Goal: Task Accomplishment & Management: Complete application form

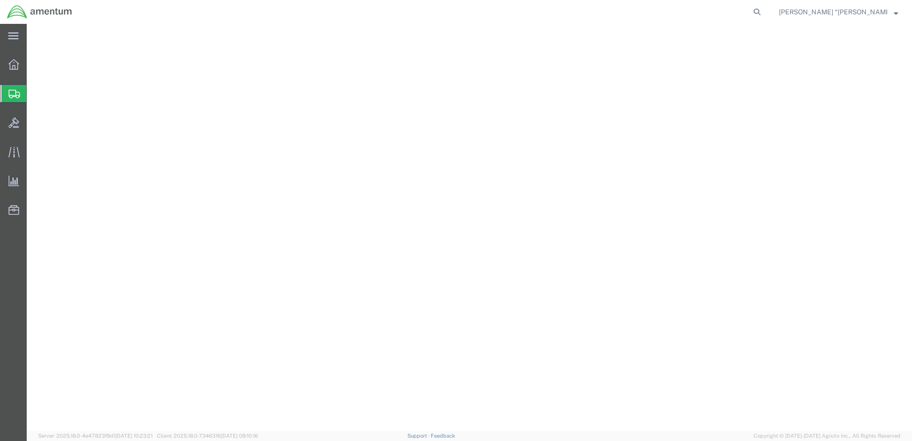
select select "49920"
select select "49933"
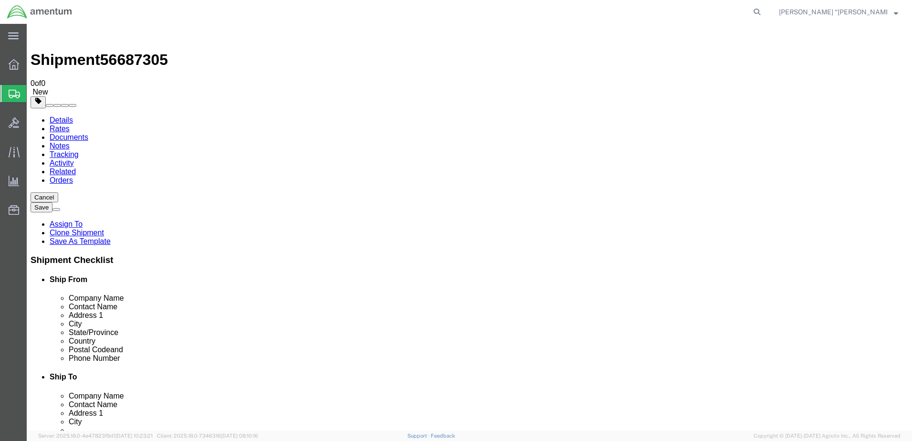
drag, startPoint x: 0, startPoint y: 0, endPoint x: 63, endPoint y: 125, distance: 139.6
click at [0, 0] on span "Create Shipment" at bounding box center [0, 0] width 0 height 0
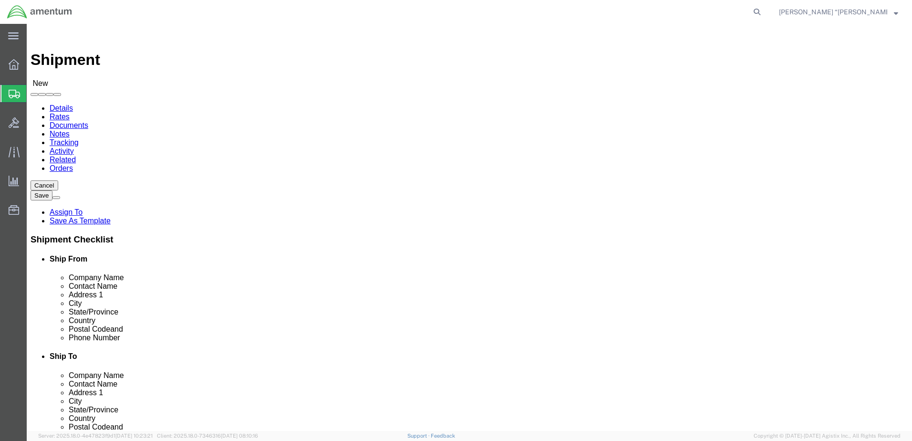
type input "gfl"
select select "49920"
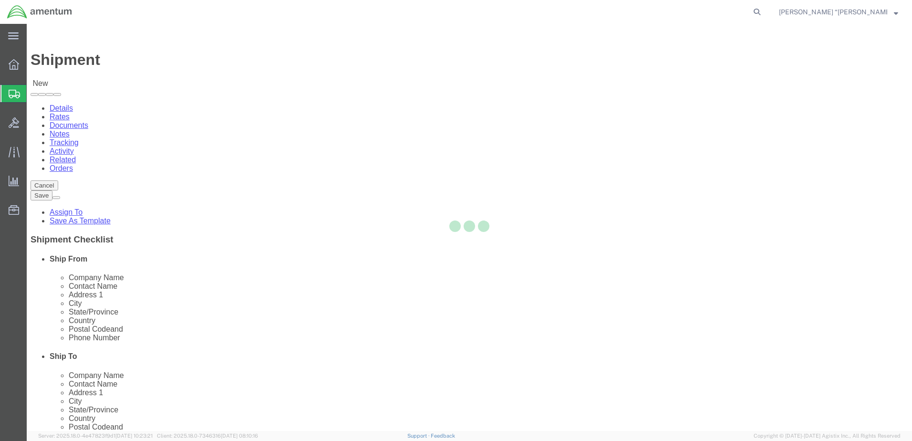
select select "MT"
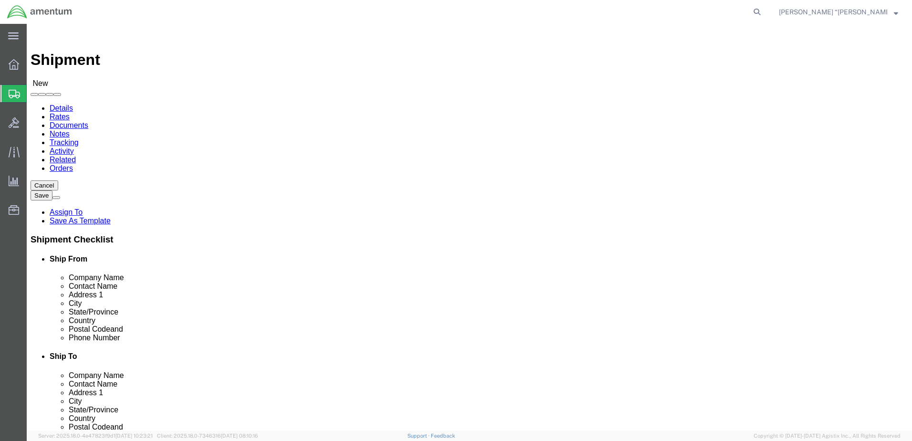
click input "text"
type input "n"
click input "text"
type input "ok"
select select "49916"
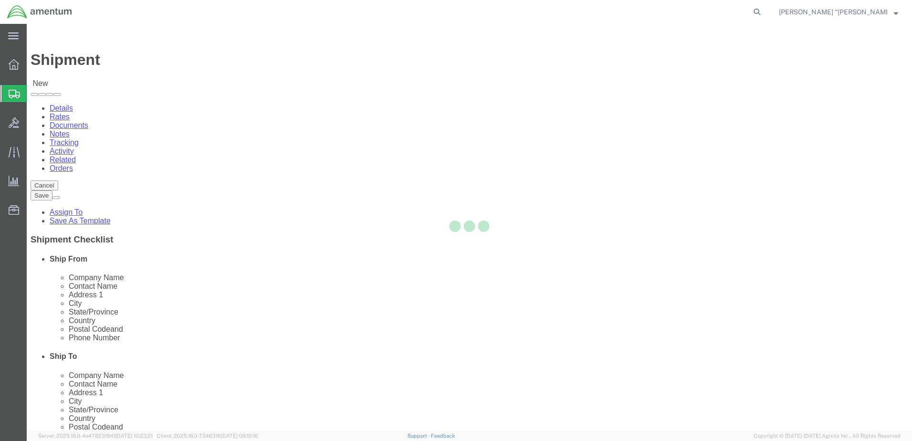
select select "OK"
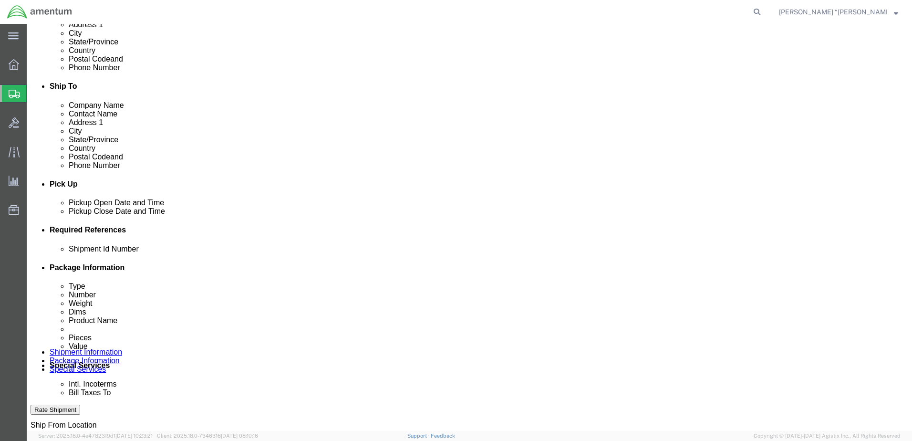
scroll to position [334, 0]
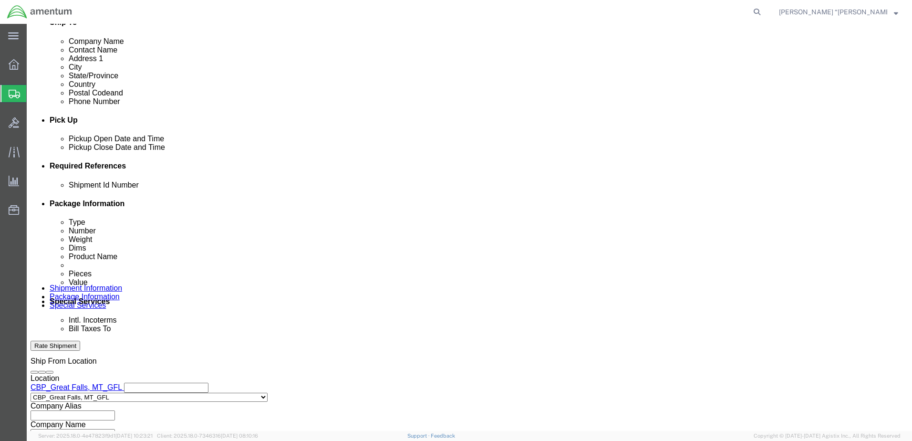
click button "Add reference"
click input "text"
type input "p"
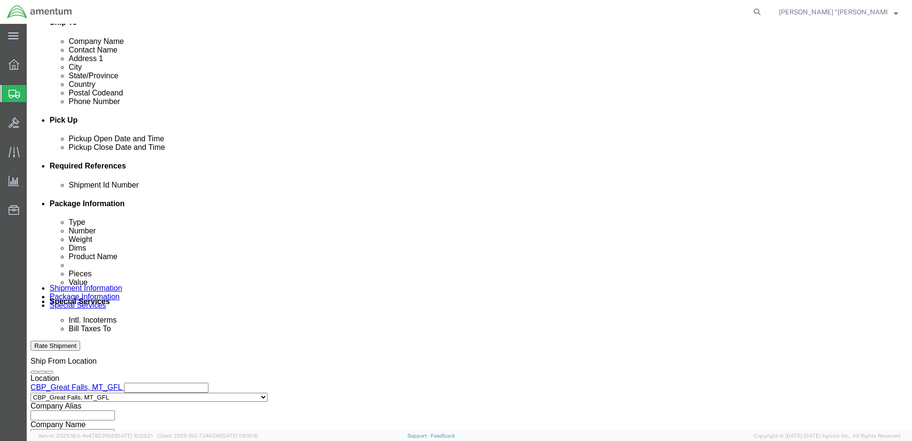
click select "Select Account Type Activity ID Airline Appointment Number ASN Batch Request # …"
select select "CUSTREF"
click select "Select Account Type Activity ID Airline Appointment Number ASN Batch Request # …"
click input "text"
type input "BLADE PAINT"
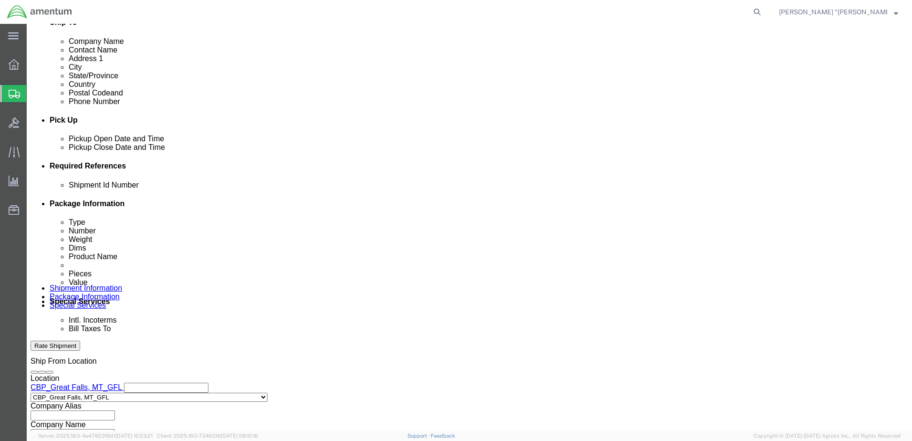
drag, startPoint x: 189, startPoint y: 246, endPoint x: 185, endPoint y: 255, distance: 9.8
click input "text"
type input "BLADE PAINT"
click select "Select Account Type Activity ID Airline Appointment Number ASN Batch Request # …"
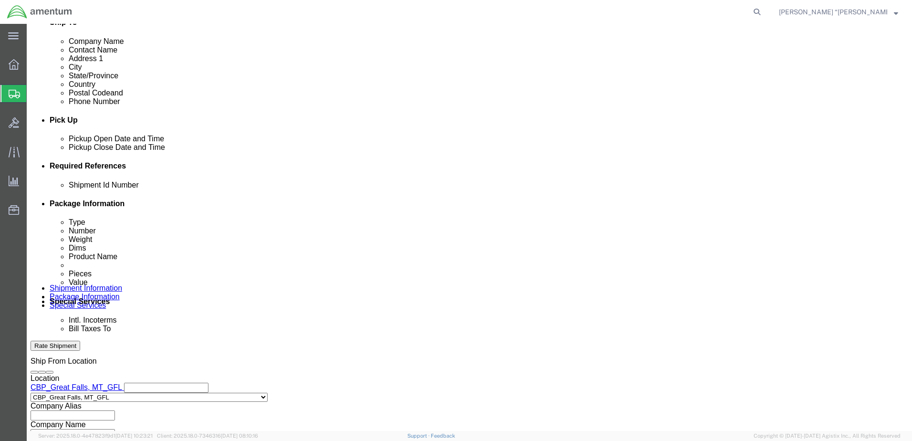
select select "DEPT"
click select "Select Account Type Activity ID Airline Appointment Number ASN Batch Request # …"
click input "text"
type input "CBP"
click select "Select Account Type Activity ID Airline Appointment Number ASN Batch Request # …"
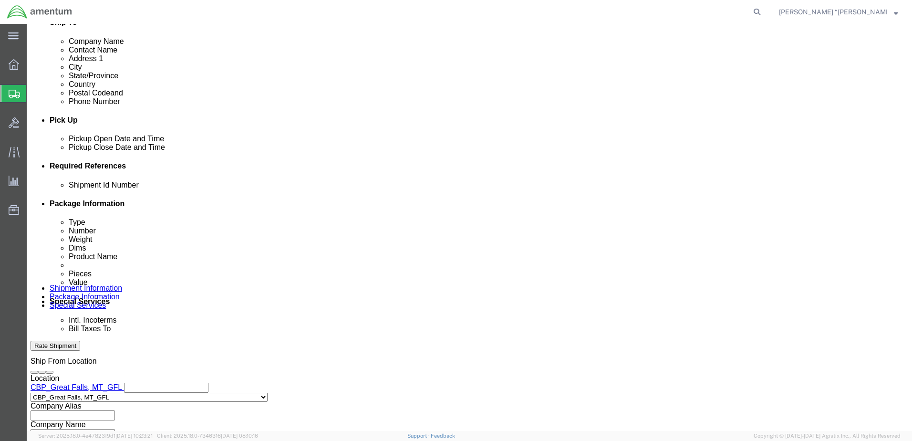
select select "PROJNUM"
click select "Select Account Type Activity ID Airline Appointment Number ASN Batch Request # …"
click input "text"
click input "6118.03.03.2219.000.GFN.0000"
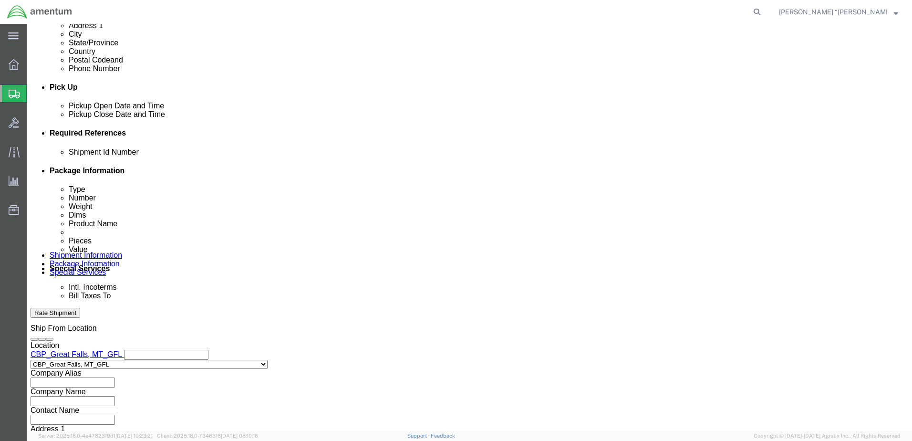
scroll to position [430, 0]
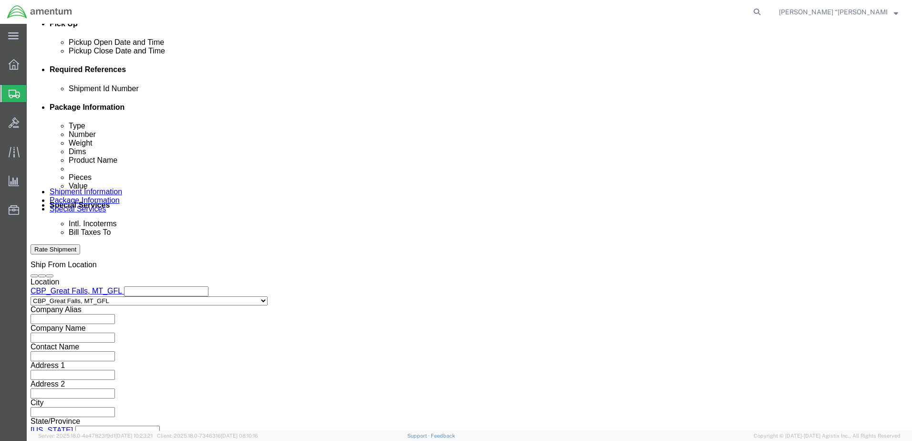
type input "6118.03.03.2219.000.GFL.0000"
click button "Continue"
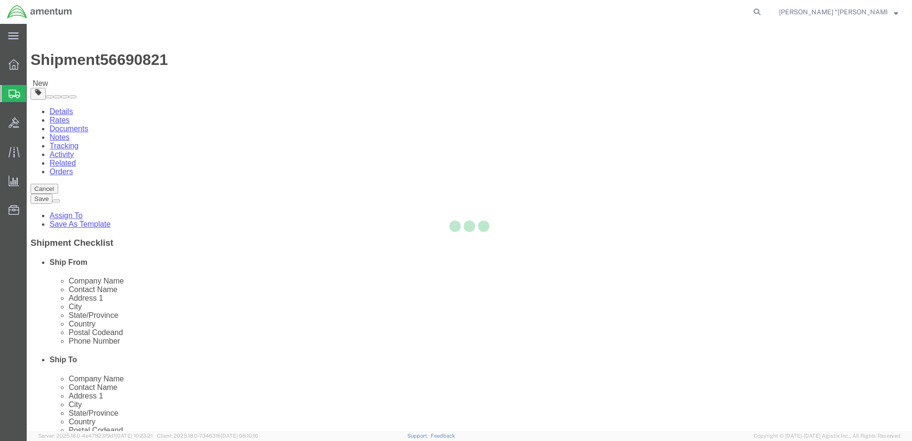
select select "CBOX"
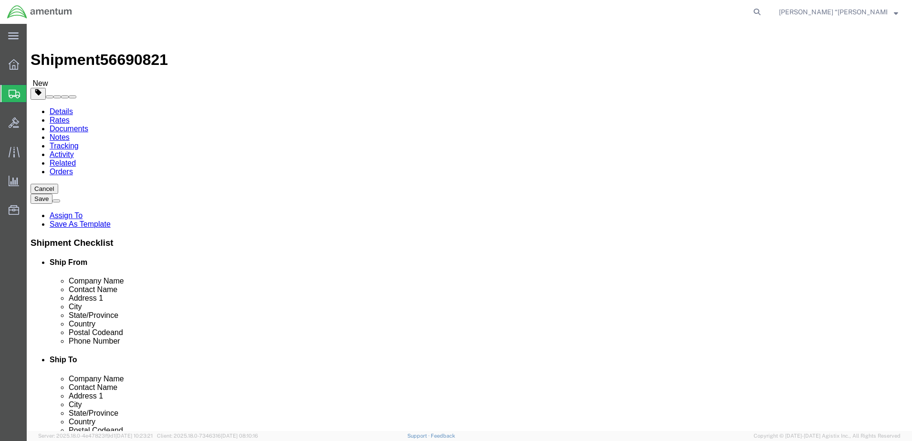
click input "text"
type input "13"
type input "6"
type input "1.5"
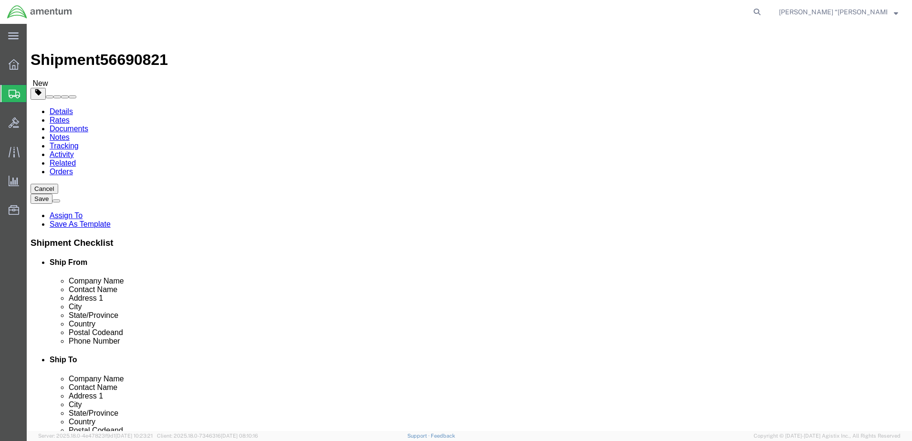
click link "Add Content"
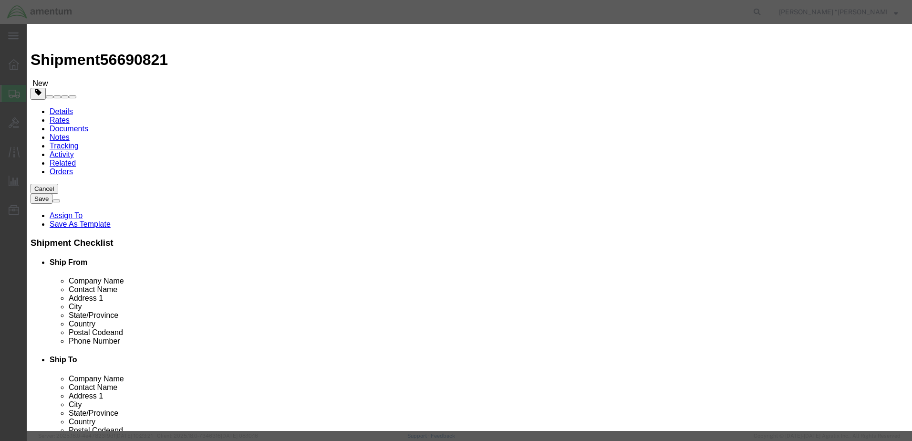
click div "Commodity library"
click input "text"
type input "BLADE PAINT"
click input "0"
type input "1"
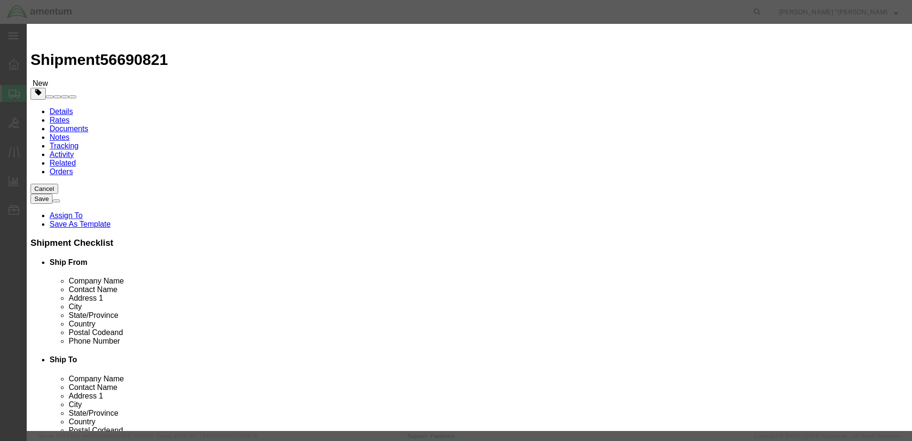
click input "text"
type input "10"
click button "Save & Close"
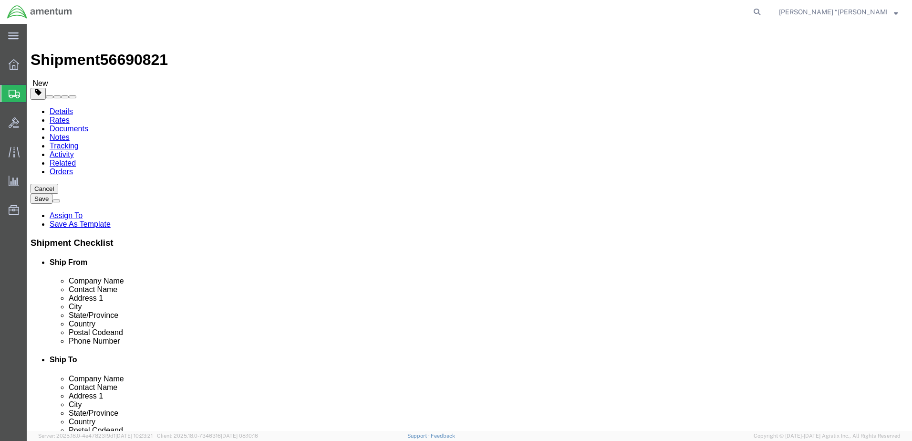
click button "Rate Shipment"
